Goal: Navigation & Orientation: Find specific page/section

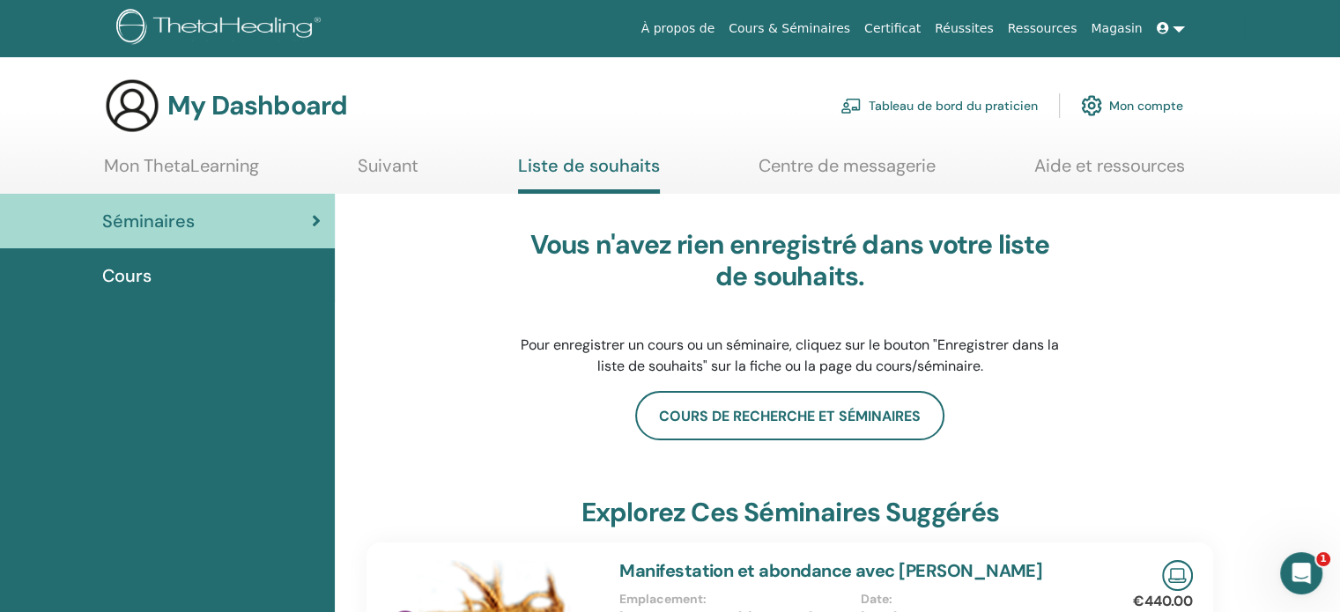
click at [908, 28] on link "Certificat" at bounding box center [892, 28] width 70 height 33
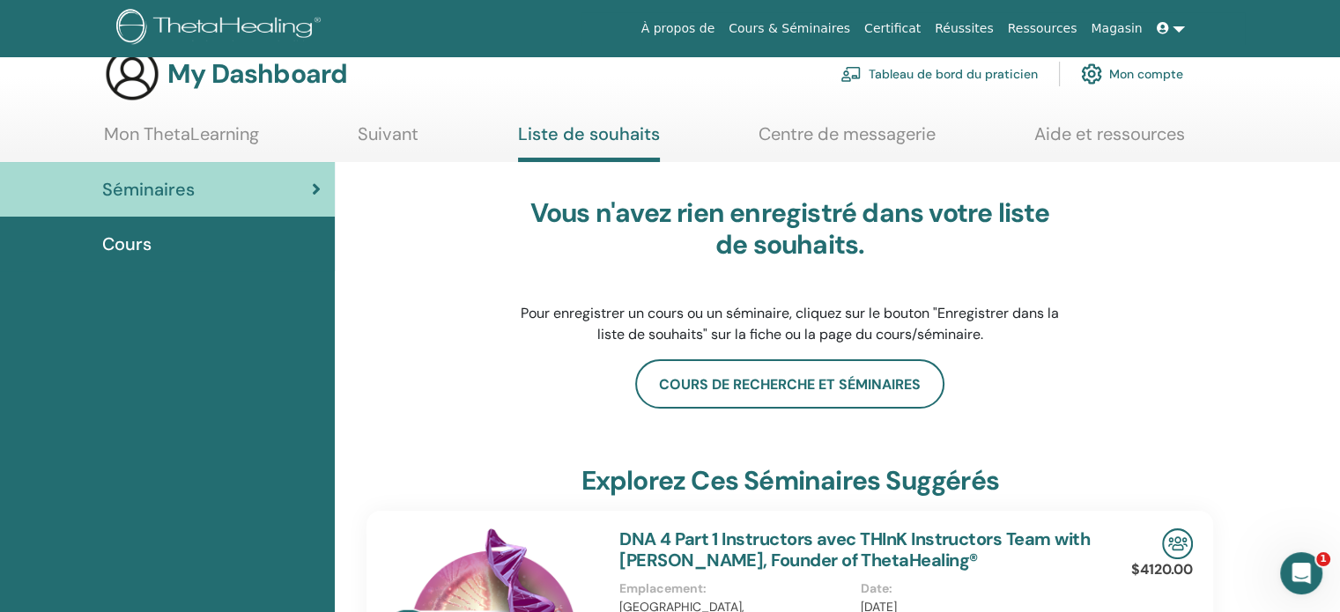
scroll to position [35, 0]
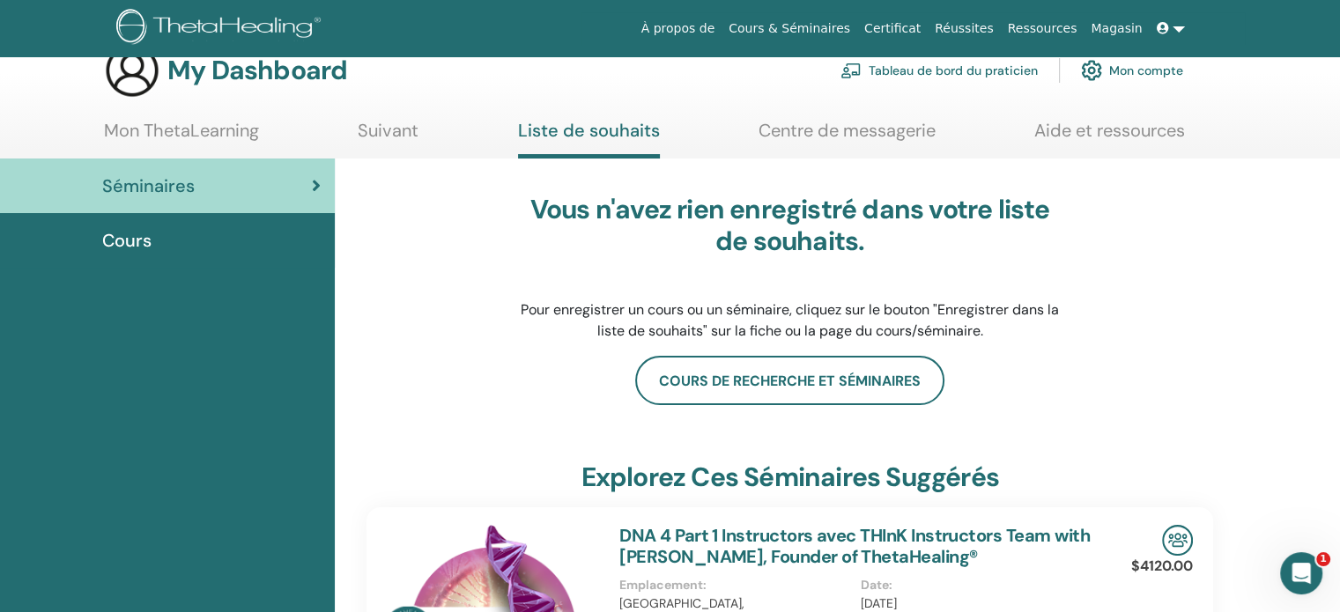
click at [891, 64] on link "Tableau de bord du praticien" at bounding box center [939, 70] width 197 height 39
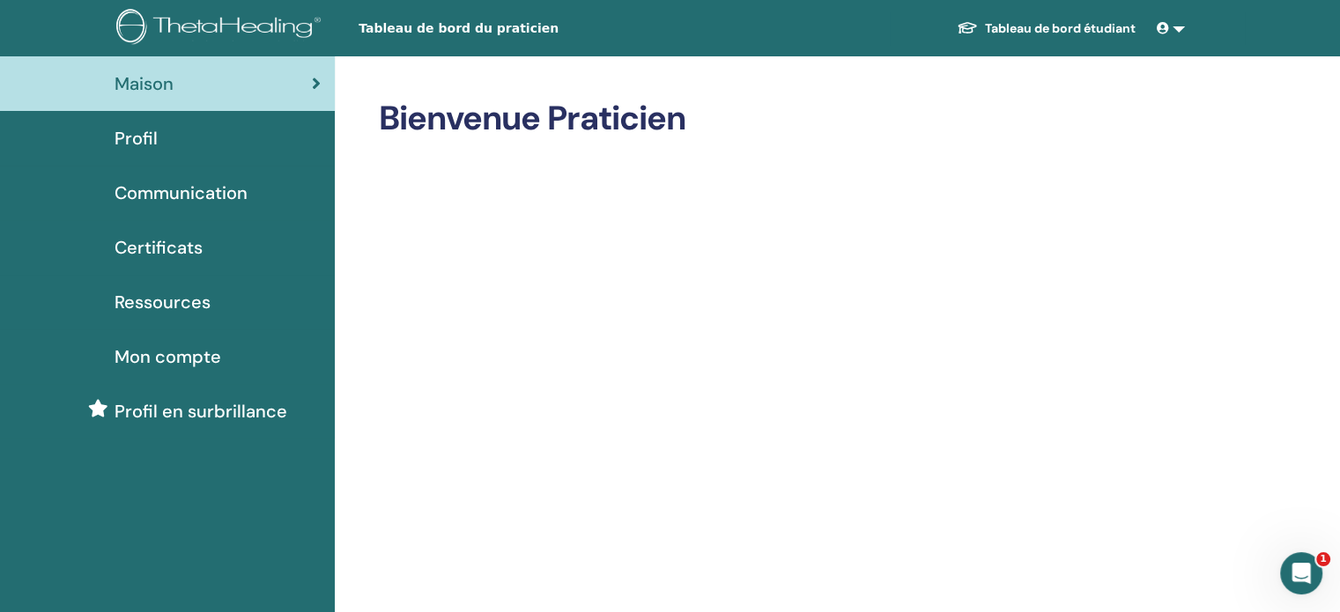
click at [195, 239] on span "Certificats" at bounding box center [159, 247] width 88 height 26
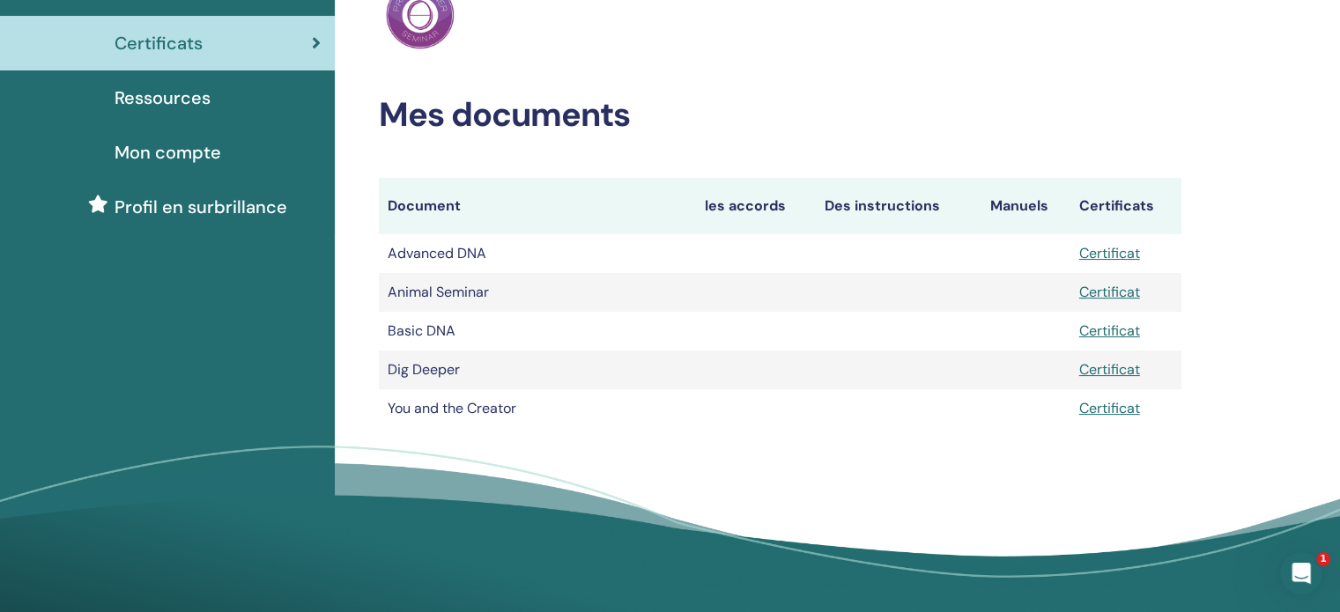
scroll to position [211, 0]
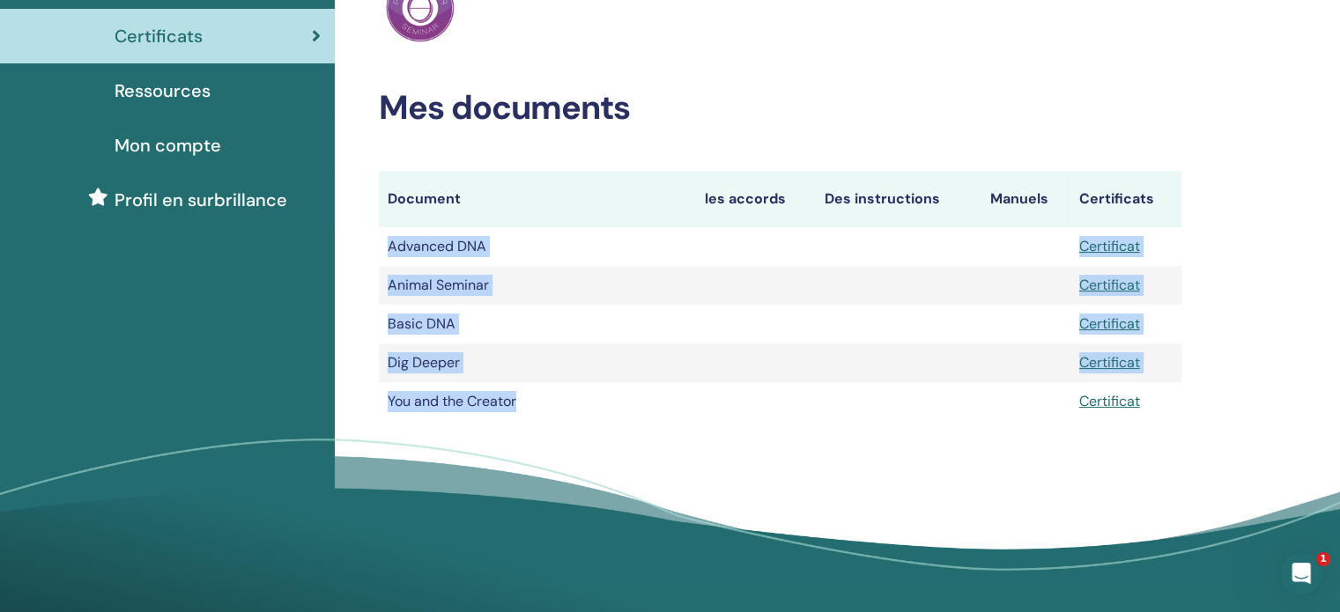
drag, startPoint x: 384, startPoint y: 246, endPoint x: 544, endPoint y: 405, distance: 225.5
click at [544, 405] on tbody "Advanced DNA Certificat Animal Seminar Certificat Basic DNA Dig Deeper" at bounding box center [780, 324] width 803 height 194
copy tbody "Advanced DNA Certificat Animal Seminar Certificat Basic DNA Certificat Dig Deep…"
click at [1117, 404] on link "Certificat" at bounding box center [1109, 401] width 61 height 19
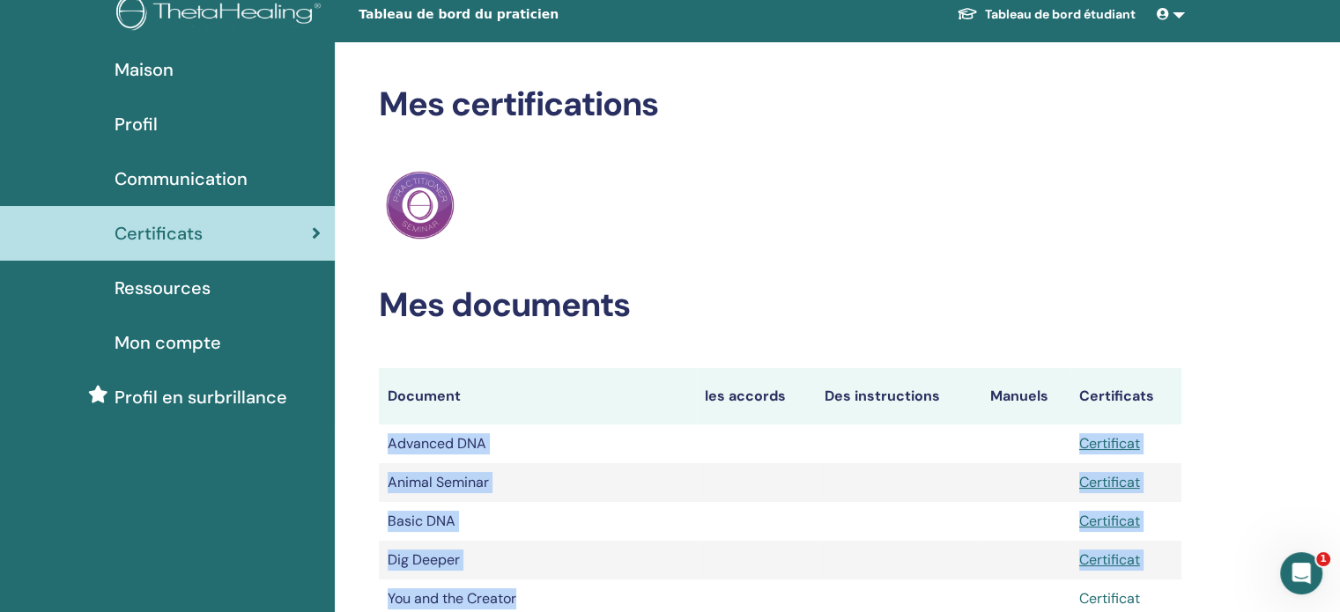
scroll to position [0, 0]
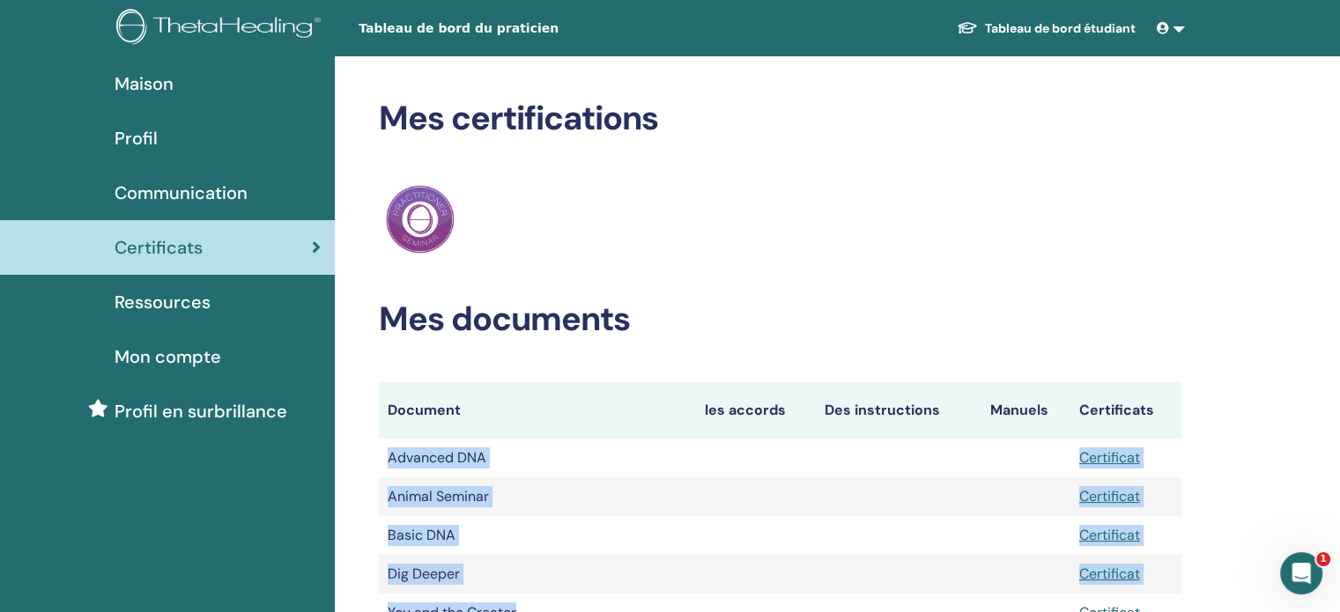
click at [215, 191] on span "Communication" at bounding box center [181, 193] width 133 height 26
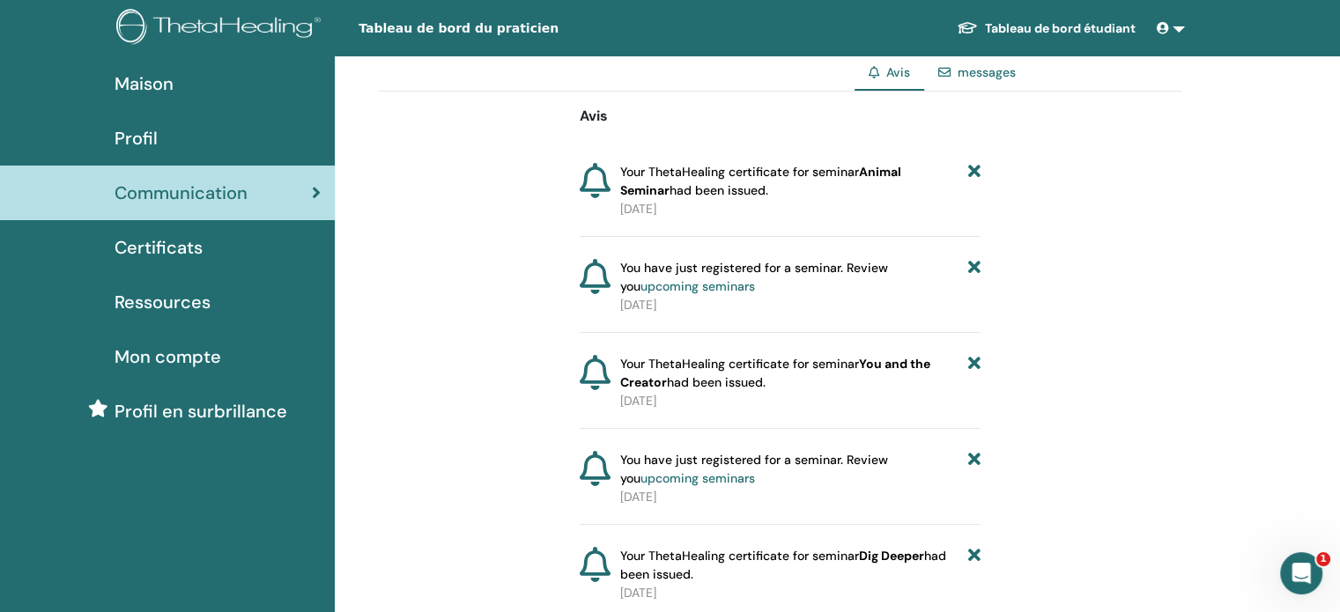
click at [252, 25] on img at bounding box center [221, 29] width 211 height 40
